Goal: Use online tool/utility: Use online tool/utility

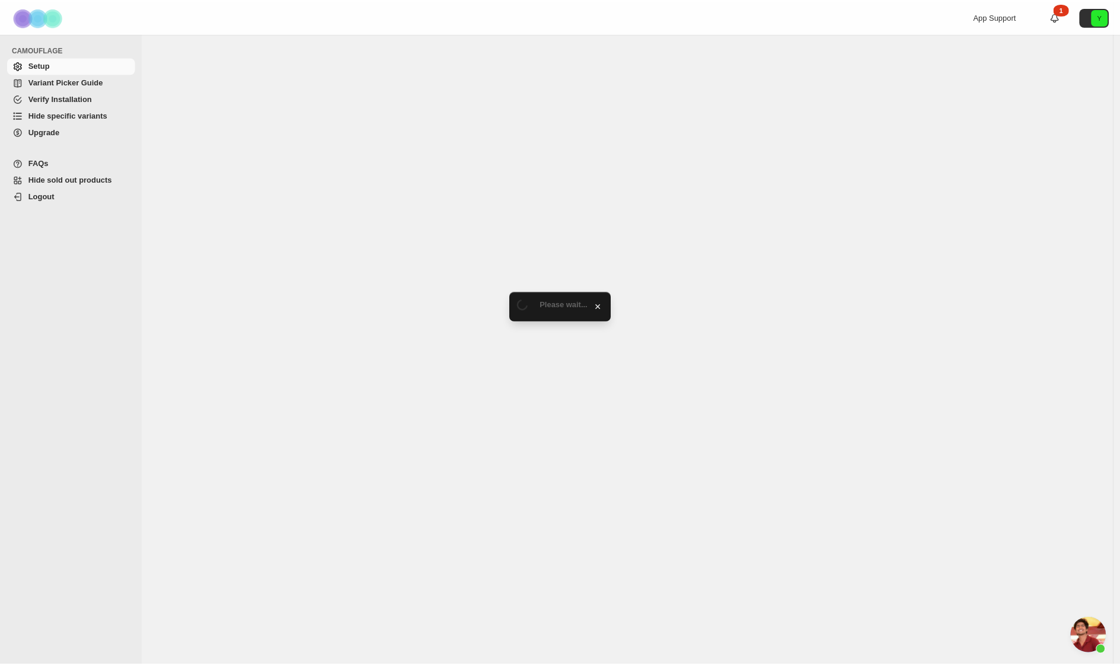
scroll to position [2096, 0]
click at [52, 116] on span "Hide specific variants" at bounding box center [67, 114] width 79 height 9
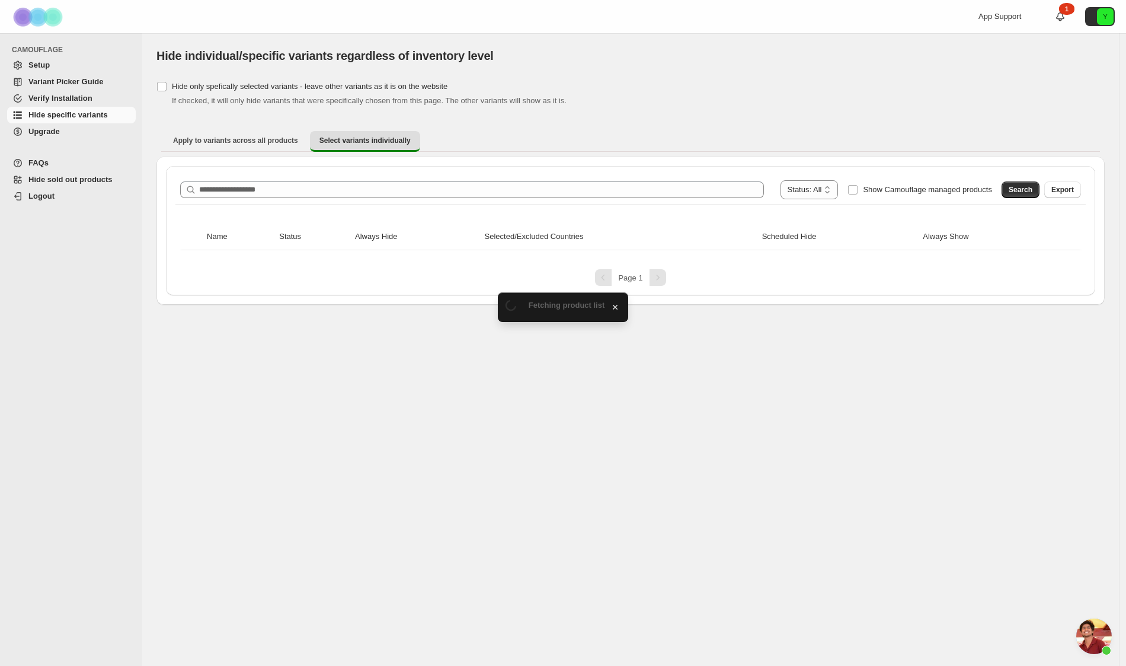
scroll to position [2096, 0]
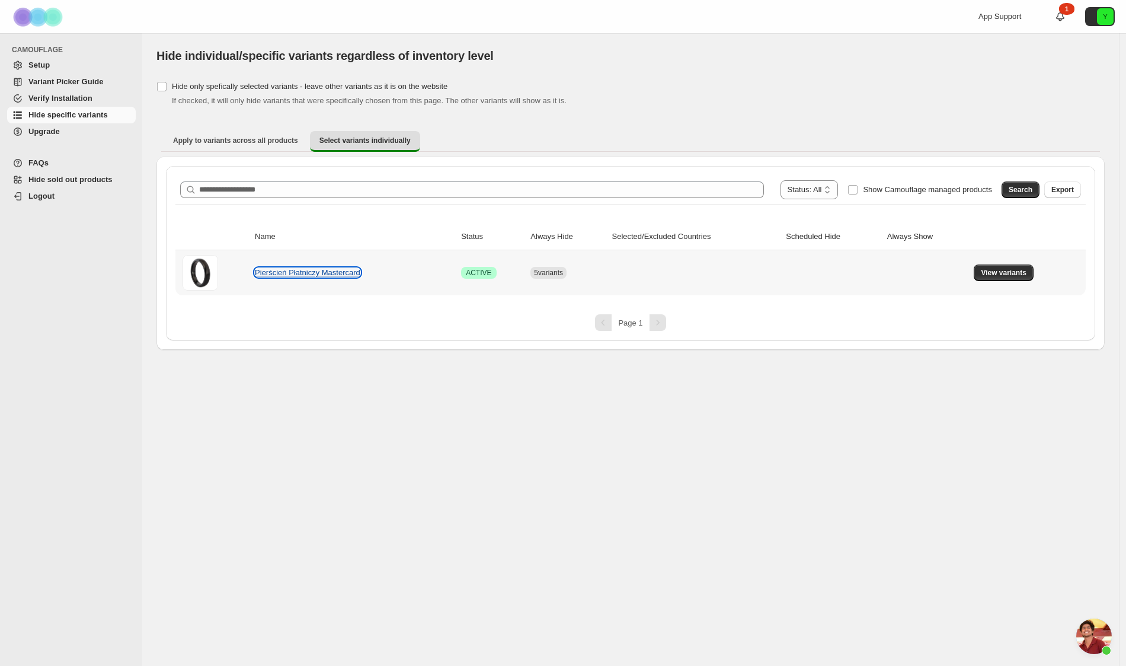
click at [343, 273] on link "Pierścień Płatniczy Mastercard" at bounding box center [308, 272] width 106 height 9
click at [999, 264] on button "View variants" at bounding box center [1004, 272] width 60 height 17
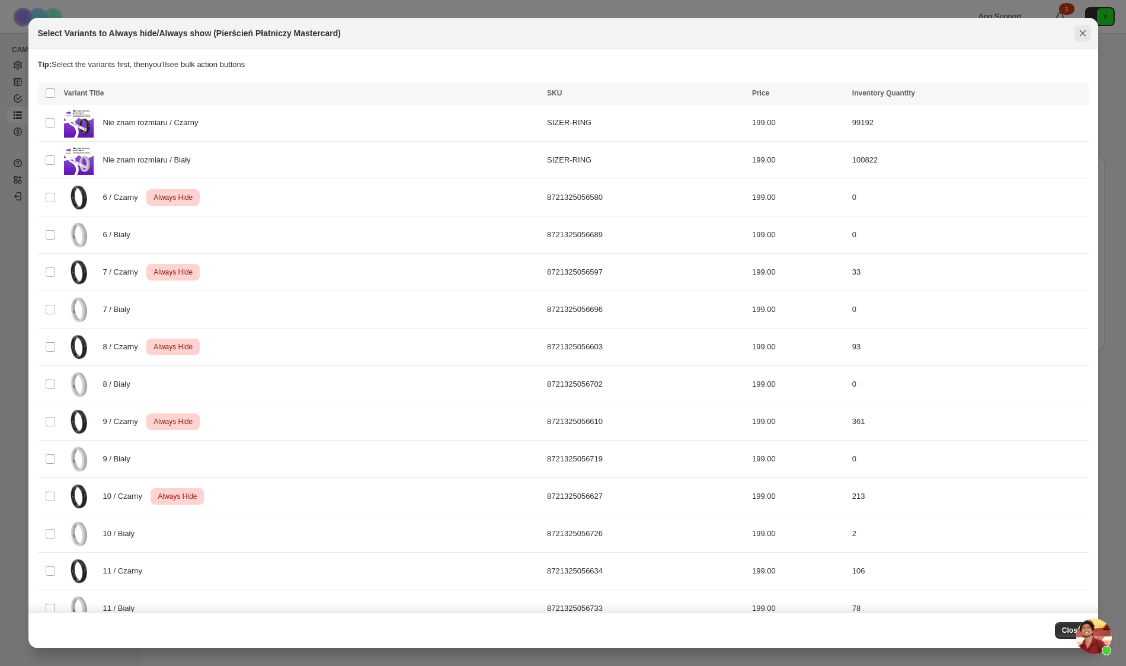
click at [1085, 31] on icon "Close" at bounding box center [1083, 33] width 12 height 12
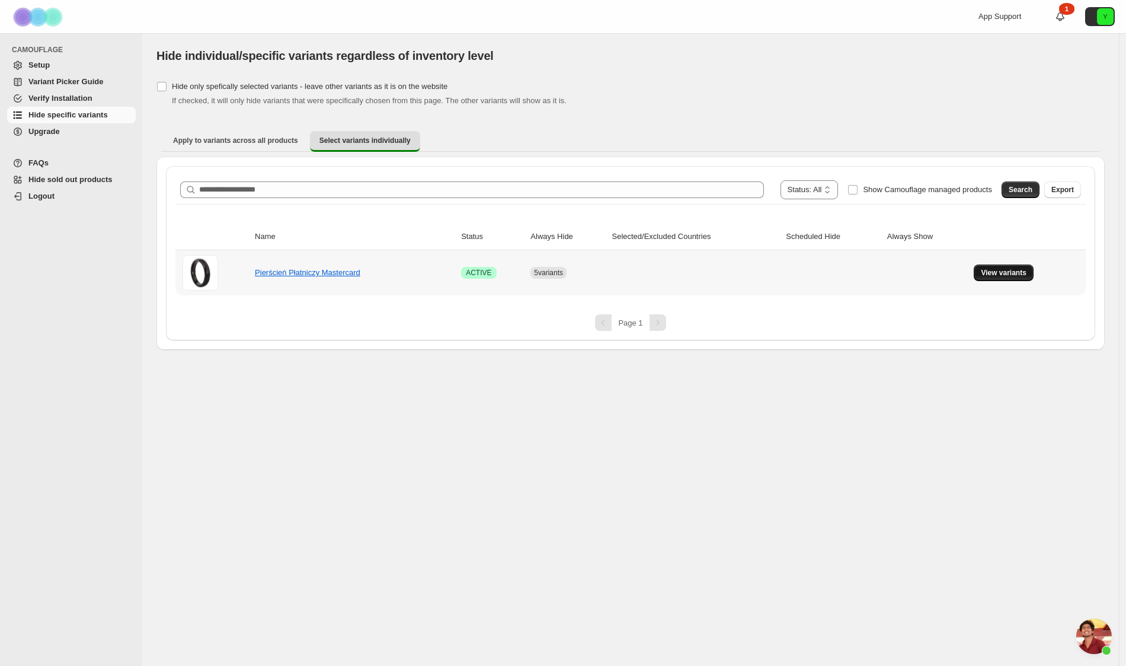
click at [1012, 270] on span "View variants" at bounding box center [1004, 272] width 46 height 9
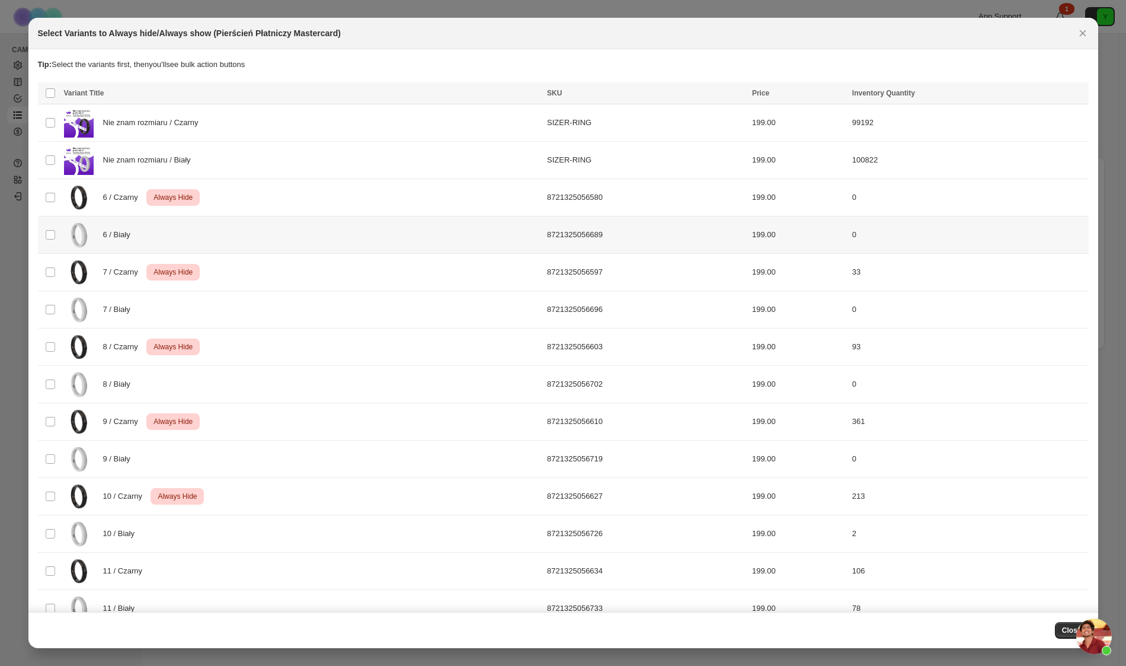
scroll to position [7, 0]
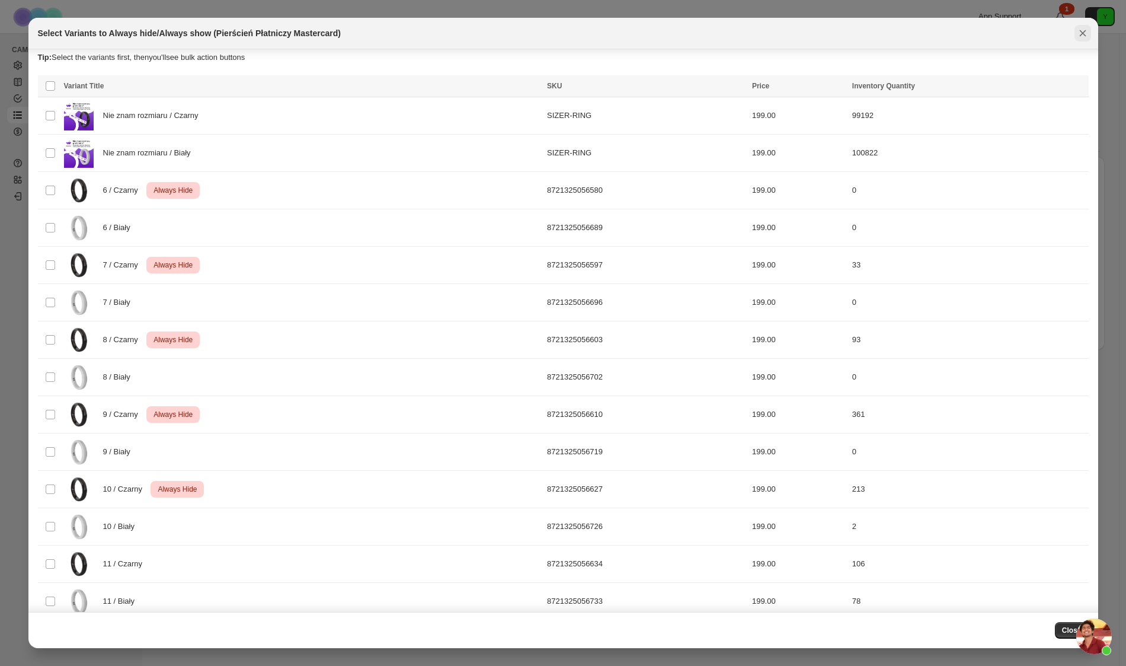
click at [1078, 34] on icon "Close" at bounding box center [1083, 33] width 12 height 12
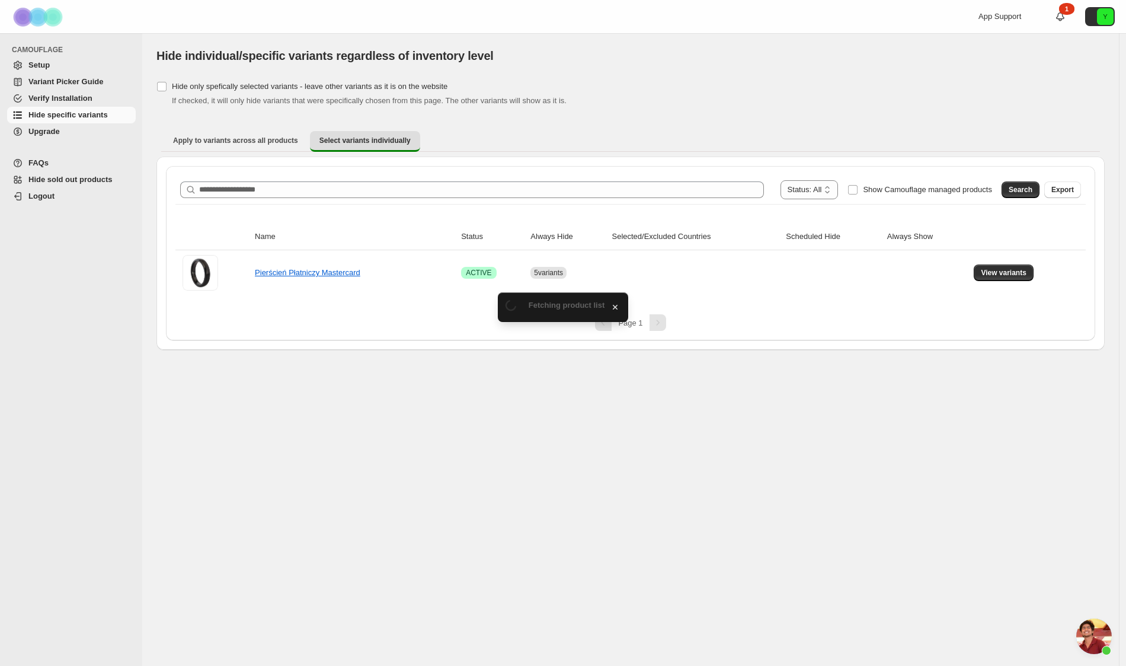
click at [586, 143] on ul "Apply to variants across all products Select variants individually More views" at bounding box center [630, 140] width 939 height 21
click at [559, 53] on div "Hide individual/specific variants regardless of inventory level" at bounding box center [476, 55] width 640 height 17
drag, startPoint x: 258, startPoint y: 54, endPoint x: 425, endPoint y: 71, distance: 167.4
click at [341, 64] on div "[object Object]. This page is ready Hide individual/specific variants regardles…" at bounding box center [630, 55] width 948 height 45
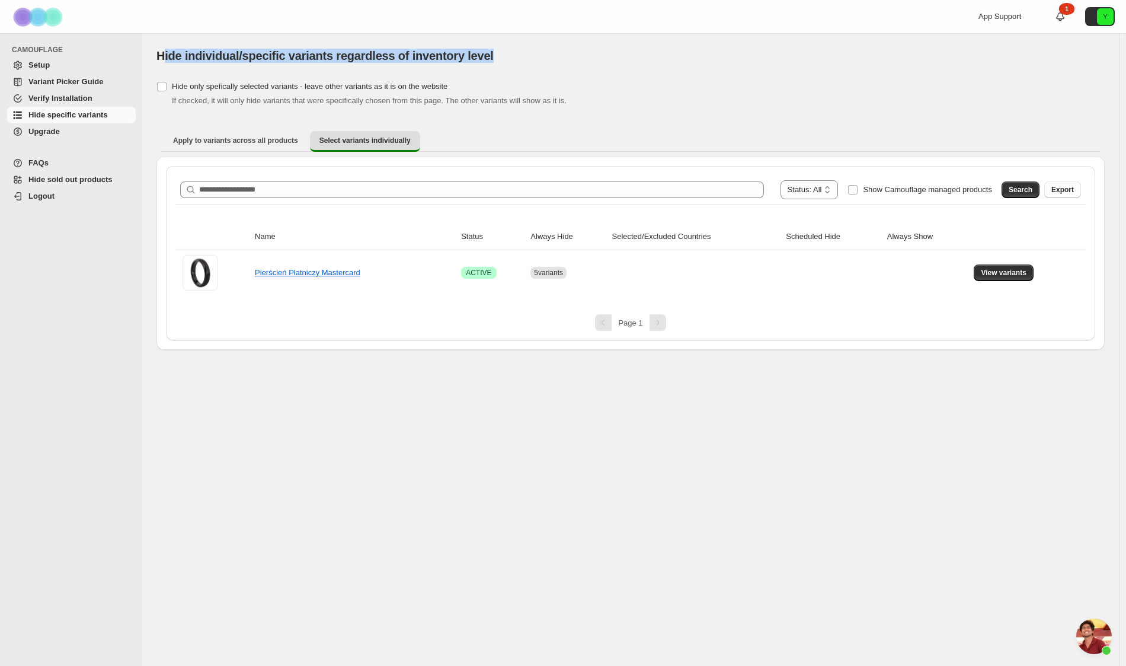
click at [461, 73] on div "[object Object]. This page is ready Hide individual/specific variants regardles…" at bounding box center [630, 55] width 948 height 45
